Goal: Task Accomplishment & Management: Use online tool/utility

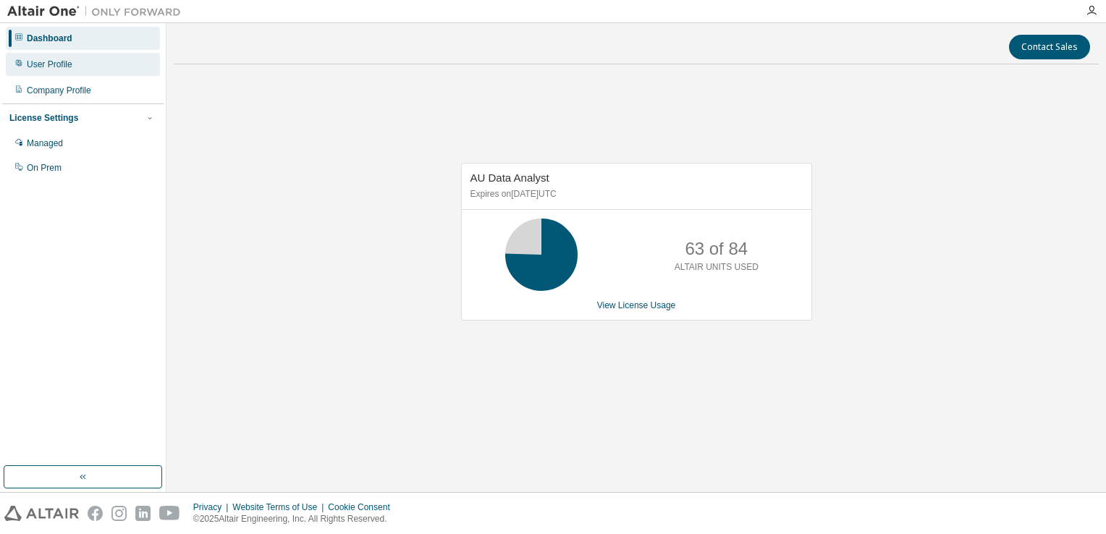
click at [33, 60] on div "User Profile" at bounding box center [50, 65] width 46 height 12
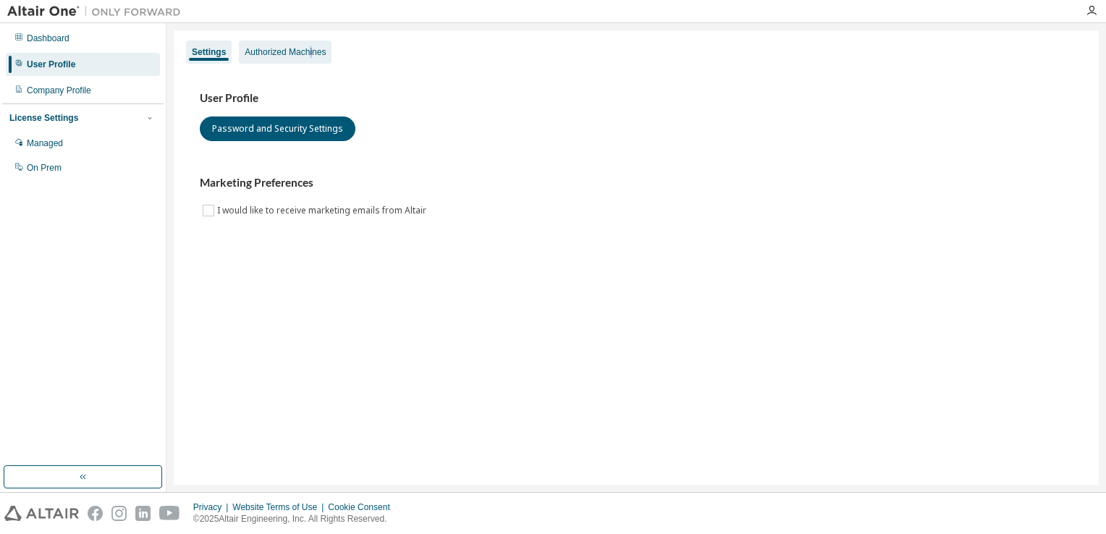
click at [310, 45] on div "Authorized Machines" at bounding box center [285, 52] width 93 height 23
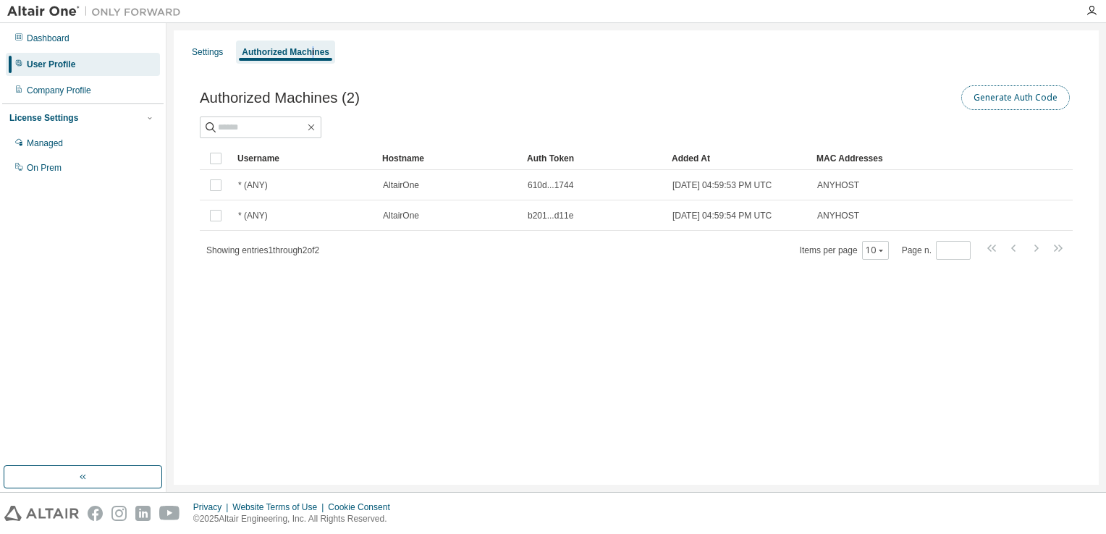
click at [973, 94] on button "Generate Auth Code" at bounding box center [1015, 97] width 109 height 25
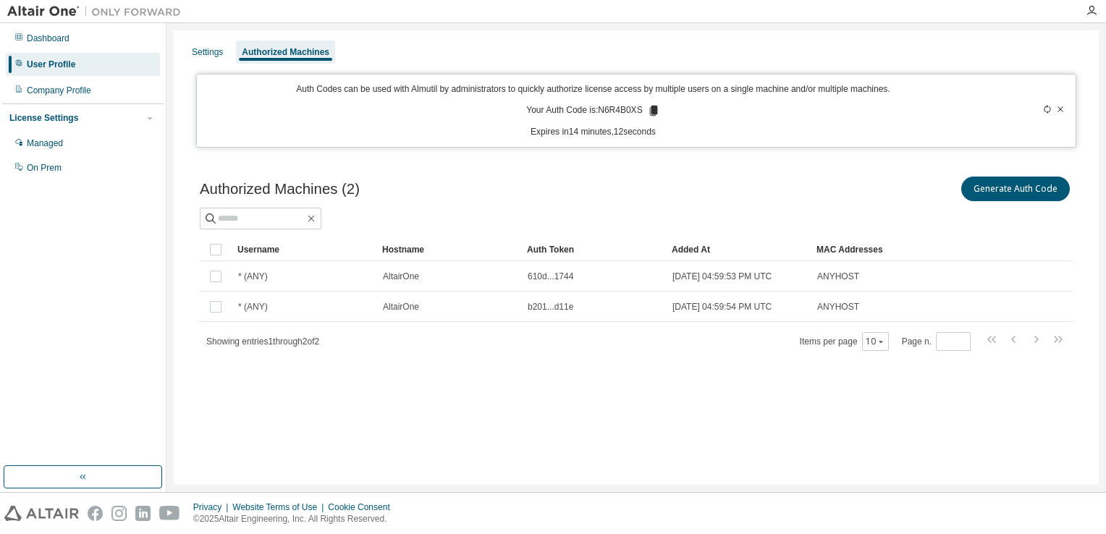
click at [650, 115] on icon at bounding box center [653, 111] width 8 height 10
drag, startPoint x: 639, startPoint y: 111, endPoint x: 599, endPoint y: 113, distance: 39.8
click at [599, 113] on p "Your Auth Code is: N6R4B0XS" at bounding box center [592, 110] width 133 height 13
copy p "N6R4B0XS"
